Goal: Understand process/instructions

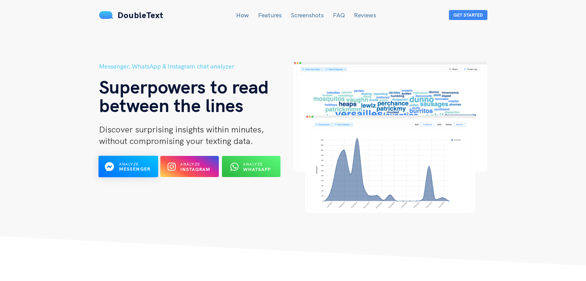
click at [140, 163] on div "Analyze Messenger" at bounding box center [135, 166] width 32 height 11
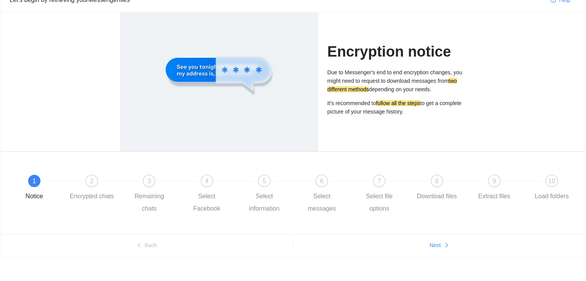
scroll to position [36, 0]
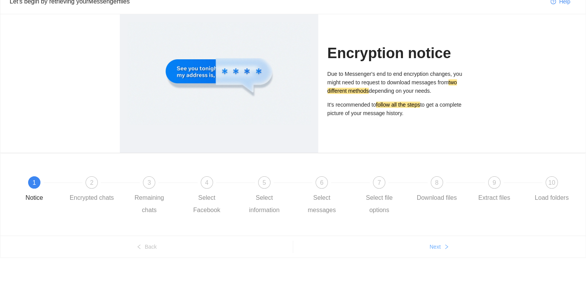
click at [429, 245] on button "Next" at bounding box center [439, 247] width 293 height 12
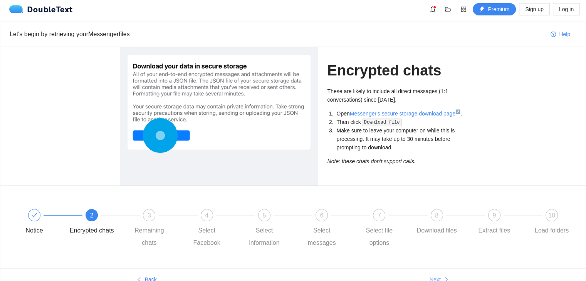
scroll to position [2, 0]
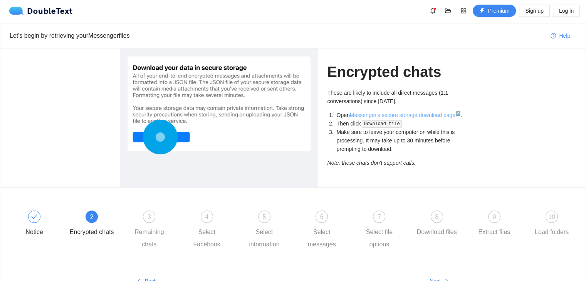
click at [382, 116] on link "Messenger's secure storage download page ↗" at bounding box center [405, 115] width 111 height 6
click at [148, 214] on span "3" at bounding box center [149, 217] width 3 height 7
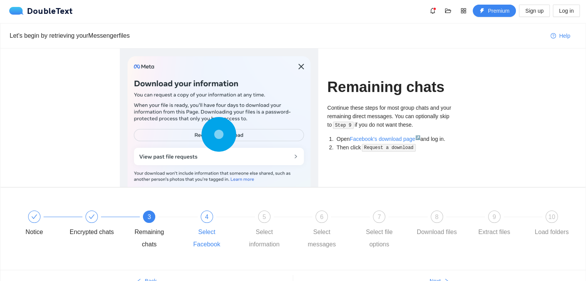
click at [206, 218] on span "4" at bounding box center [206, 217] width 3 height 7
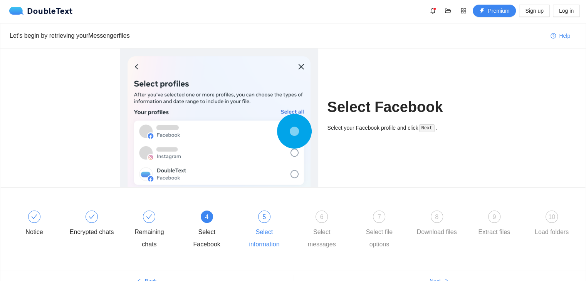
click at [265, 218] on span "5" at bounding box center [263, 217] width 3 height 7
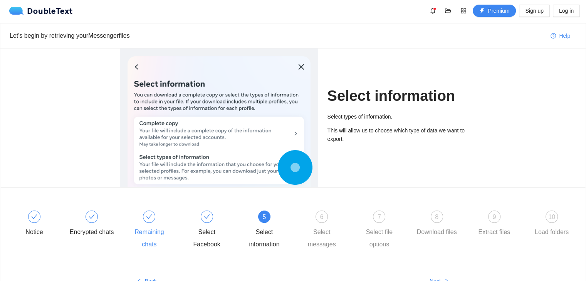
click at [144, 216] on div at bounding box center [149, 217] width 12 height 12
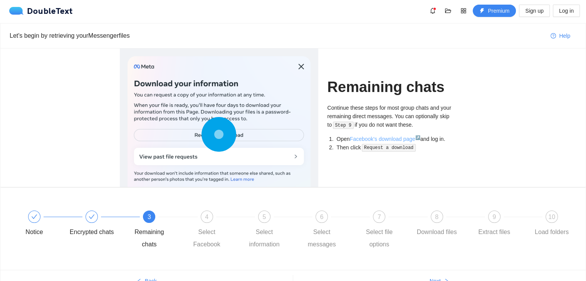
click at [366, 138] on link "Facebook's download page ↗" at bounding box center [385, 139] width 70 height 6
click at [498, 225] on div "9 Extract files" at bounding box center [500, 225] width 57 height 28
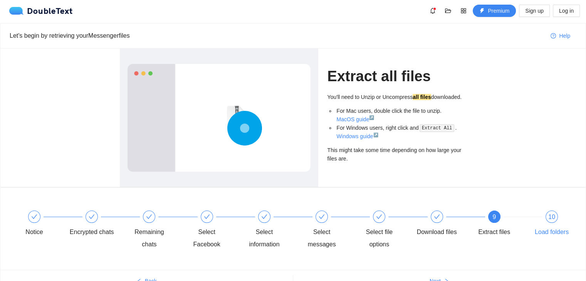
click at [550, 221] on div "10" at bounding box center [551, 217] width 12 height 12
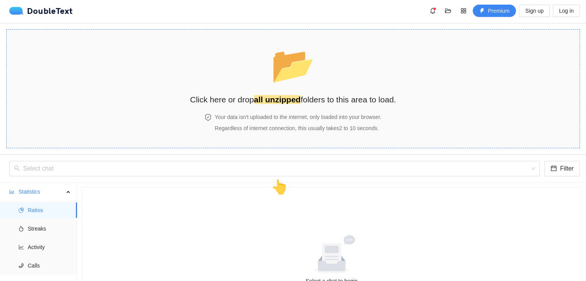
click at [294, 85] on span "📂" at bounding box center [293, 64] width 44 height 39
click at [549, 14] on button "Sign up" at bounding box center [534, 11] width 30 height 12
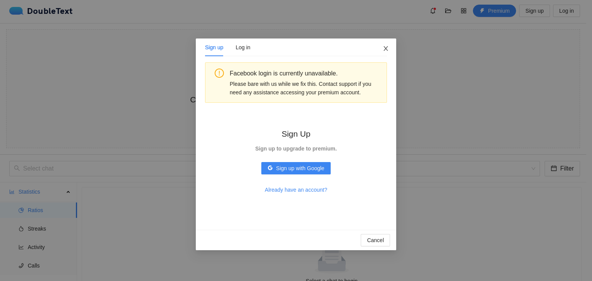
click at [382, 45] on span "Close" at bounding box center [385, 49] width 21 height 21
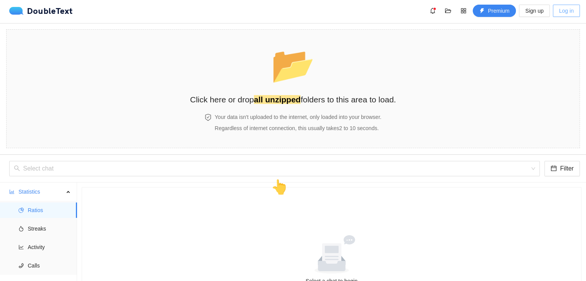
click at [566, 12] on span "Log in" at bounding box center [566, 11] width 15 height 8
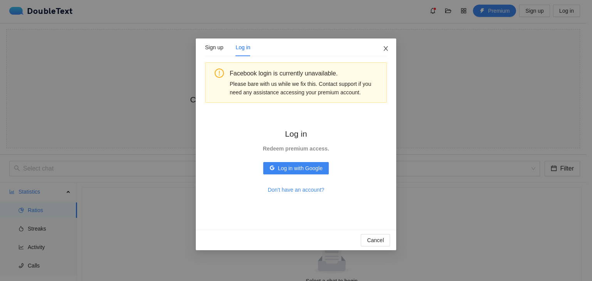
click at [383, 47] on icon "close" at bounding box center [386, 48] width 6 height 6
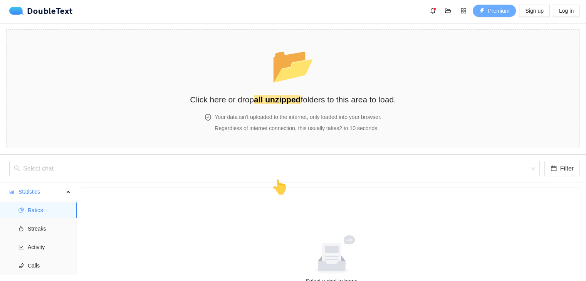
click at [500, 10] on span "Premium" at bounding box center [499, 11] width 22 height 8
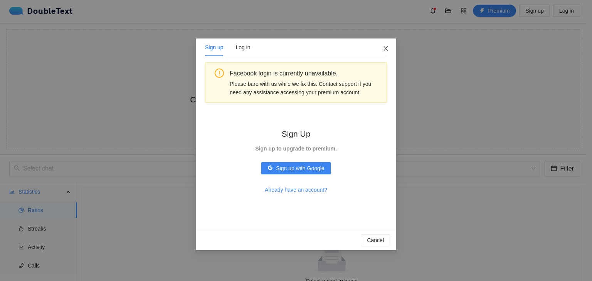
click at [384, 46] on icon "close" at bounding box center [386, 48] width 6 height 6
